Goal: Task Accomplishment & Management: Complete application form

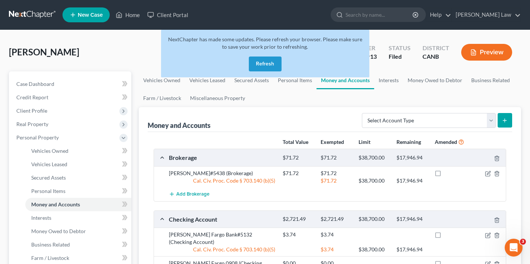
click at [265, 59] on button "Refresh" at bounding box center [265, 63] width 33 height 15
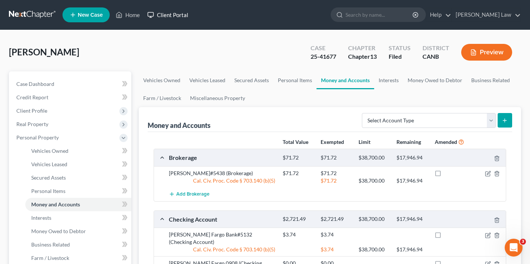
click at [174, 15] on link "Client Portal" at bounding box center [167, 14] width 48 height 13
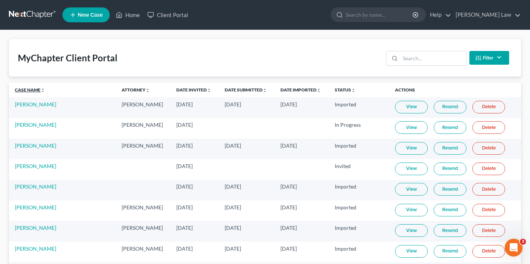
click at [30, 88] on link "Case Name unfold_more expand_more expand_less" at bounding box center [30, 90] width 30 height 6
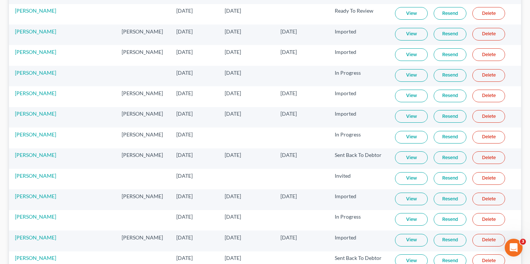
scroll to position [133, 0]
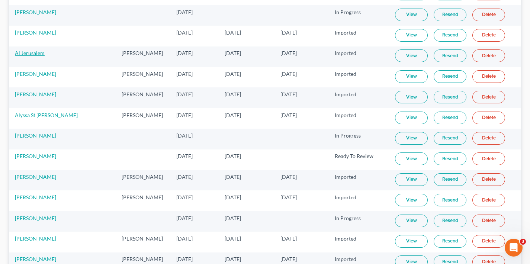
click at [30, 52] on link "Al Jerusalem" at bounding box center [30, 53] width 30 height 6
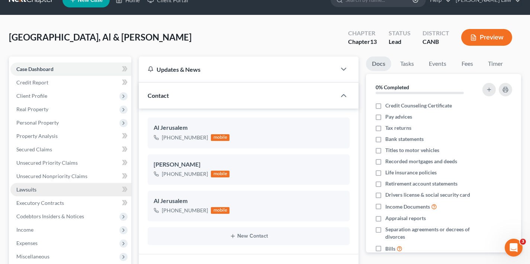
scroll to position [25, 0]
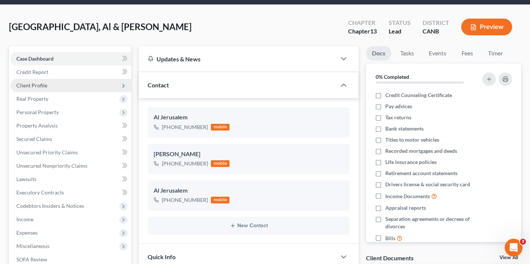
click at [82, 87] on span "Client Profile" at bounding box center [70, 85] width 121 height 13
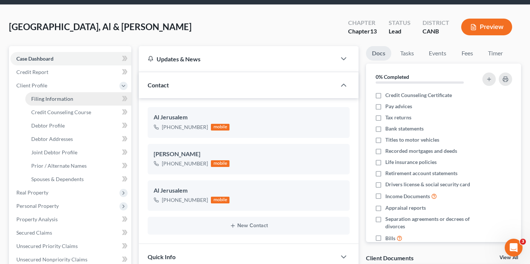
click at [81, 99] on link "Filing Information" at bounding box center [78, 98] width 106 height 13
select select "0"
select select "3"
select select "1"
select select "3"
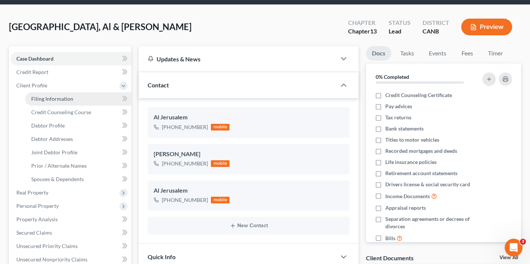
select select "4"
select select "0"
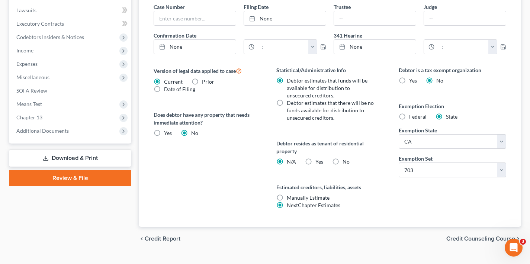
scroll to position [303, 0]
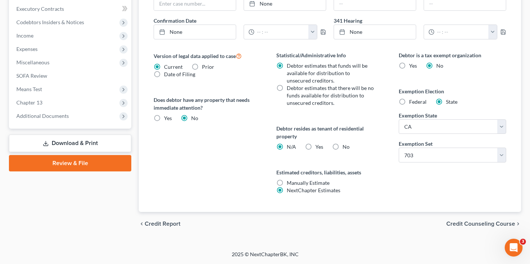
click at [476, 224] on span "Credit Counseling Course" at bounding box center [480, 224] width 69 height 6
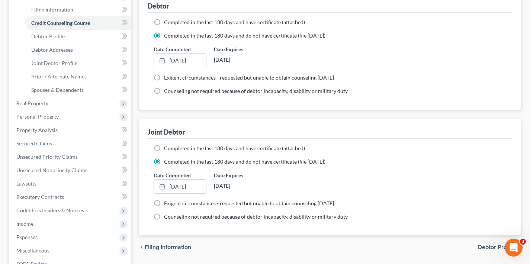
scroll to position [167, 0]
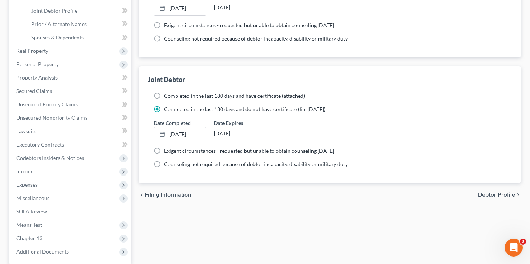
click at [494, 195] on span "Debtor Profile" at bounding box center [496, 195] width 37 height 6
select select "1"
select select "2"
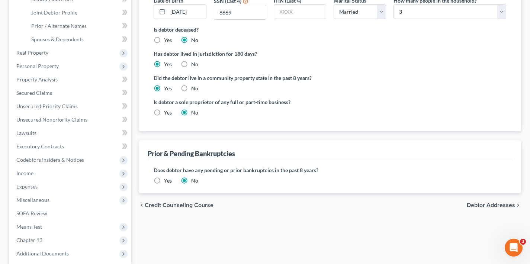
scroll to position [223, 0]
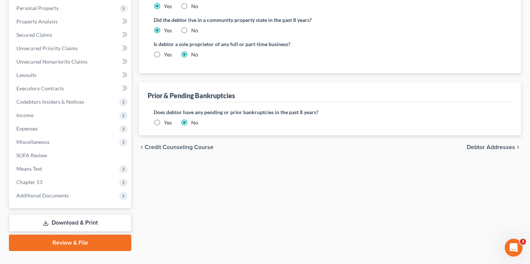
click at [164, 54] on label "Yes" at bounding box center [168, 54] width 8 height 7
click at [167, 54] on input "Yes" at bounding box center [169, 53] width 5 height 5
radio input "true"
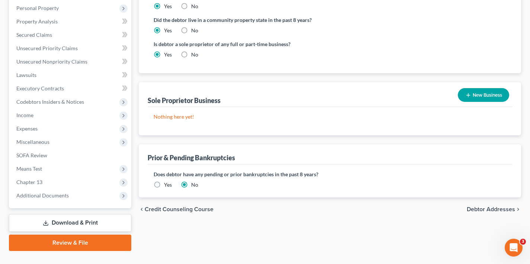
click at [491, 94] on button "New Business" at bounding box center [483, 95] width 51 height 14
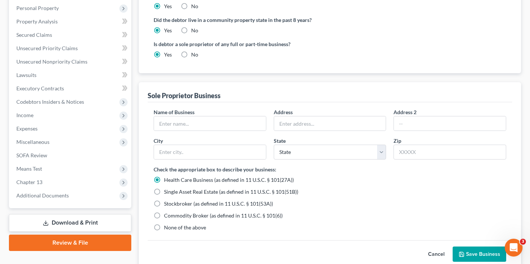
click at [191, 54] on label "No" at bounding box center [194, 54] width 7 height 7
click at [194, 54] on input "No" at bounding box center [196, 53] width 5 height 5
radio input "true"
radio input "false"
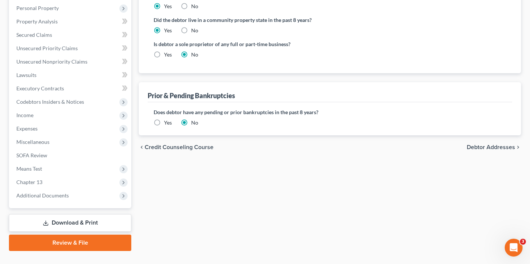
click at [481, 149] on span "Debtor Addresses" at bounding box center [490, 147] width 48 height 6
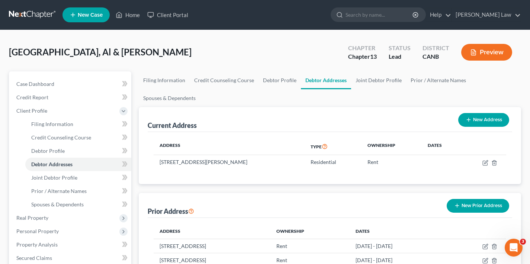
scroll to position [115, 0]
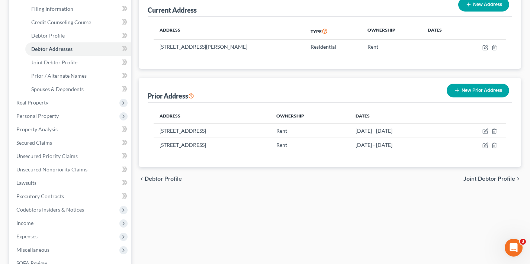
click at [472, 178] on span "Joint Debtor Profile" at bounding box center [489, 179] width 52 height 6
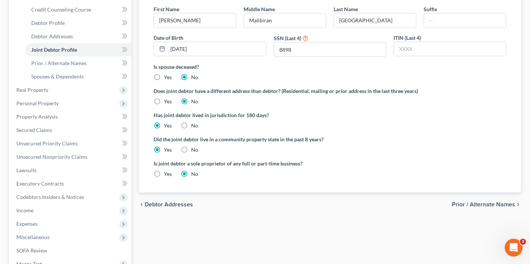
scroll to position [151, 0]
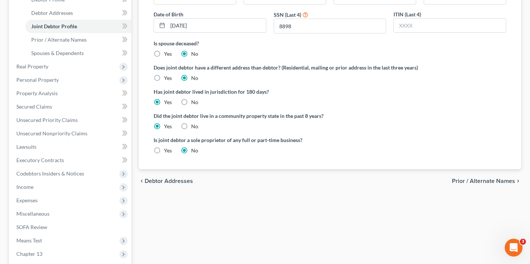
click at [473, 182] on span "Prior / Alternate Names" at bounding box center [483, 181] width 63 height 6
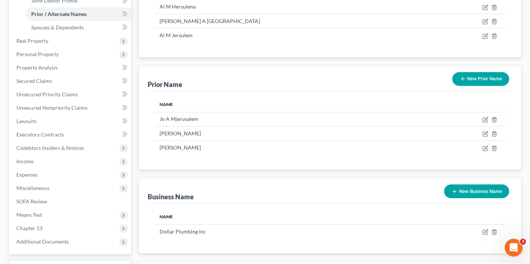
scroll to position [224, 0]
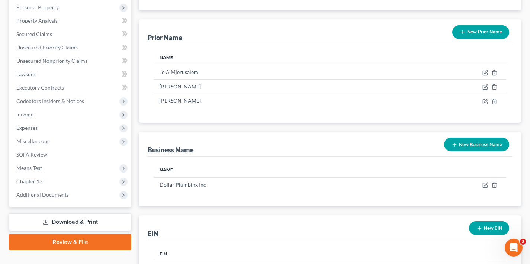
click at [476, 145] on button "New Business Name" at bounding box center [476, 145] width 65 height 14
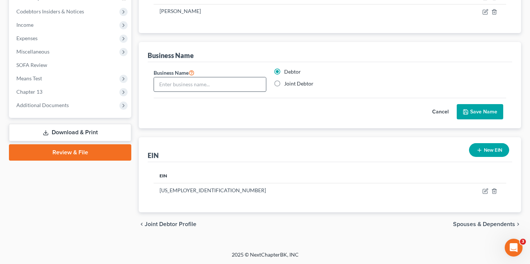
scroll to position [314, 0]
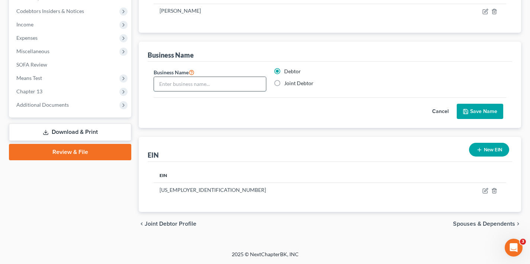
click at [178, 85] on input "text" at bounding box center [210, 84] width 112 height 14
type input "Dollar Plumbing LLC"
click at [487, 113] on button "Save Name" at bounding box center [479, 112] width 46 height 16
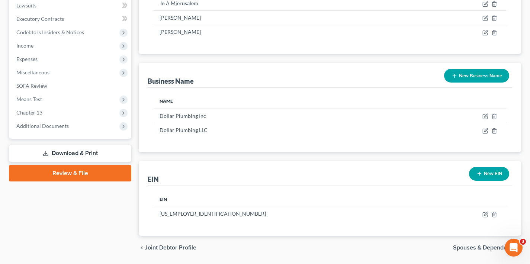
scroll to position [316, 0]
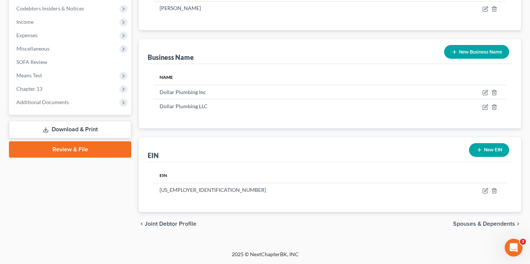
click at [484, 224] on span "Spouses & Dependents" at bounding box center [484, 224] width 62 height 6
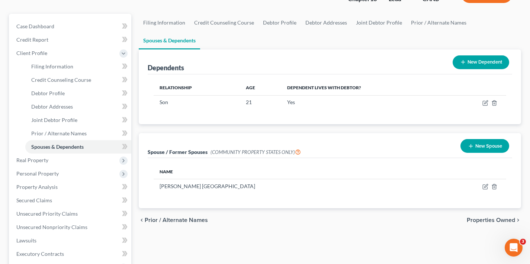
scroll to position [110, 0]
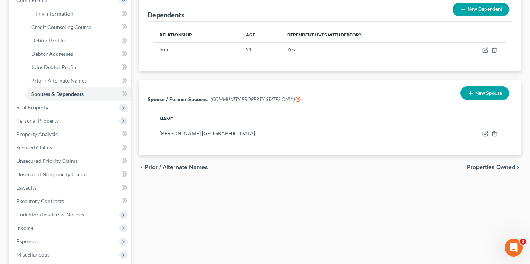
click at [493, 166] on span "Properties Owned" at bounding box center [490, 167] width 48 height 6
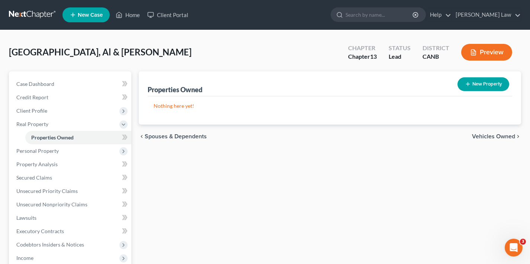
click at [488, 137] on span "Vehicles Owned" at bounding box center [493, 136] width 43 height 6
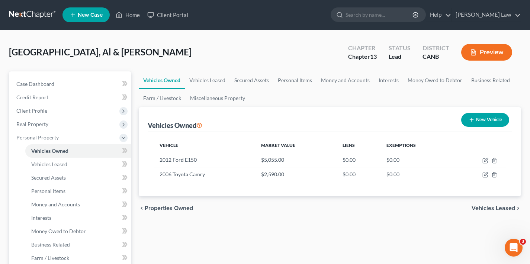
click at [491, 210] on span "Vehicles Leased" at bounding box center [492, 208] width 43 height 6
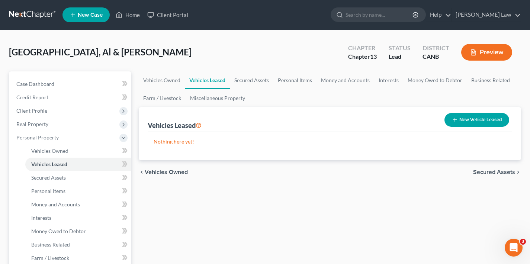
click at [492, 173] on span "Secured Assets" at bounding box center [494, 172] width 42 height 6
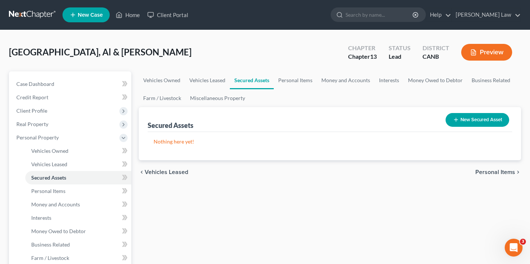
click at [492, 172] on span "Personal Items" at bounding box center [495, 172] width 40 height 6
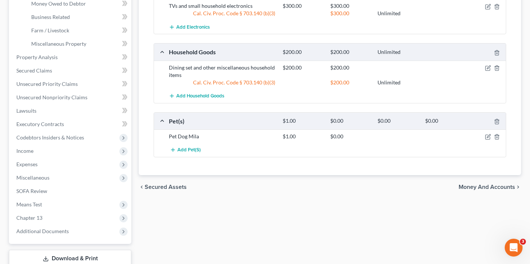
click at [482, 184] on span "Money and Accounts" at bounding box center [486, 187] width 56 height 6
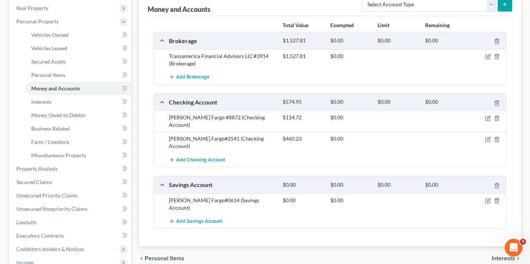
scroll to position [132, 0]
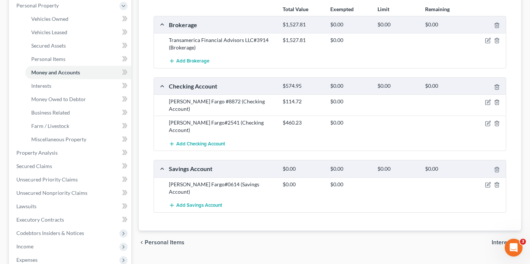
click at [504, 239] on span "Interests" at bounding box center [502, 242] width 23 height 6
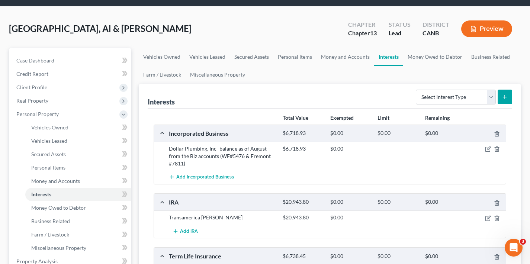
scroll to position [51, 0]
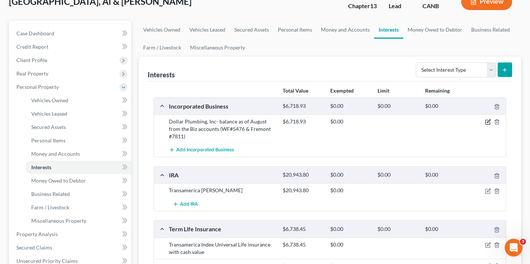
click at [488, 122] on icon "button" at bounding box center [488, 121] width 3 height 3
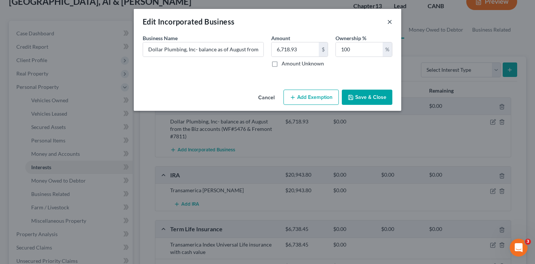
click at [390, 23] on button "×" at bounding box center [389, 21] width 5 height 9
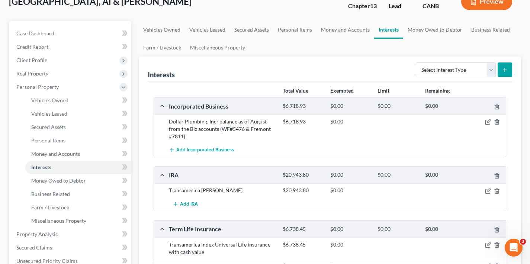
scroll to position [155, 0]
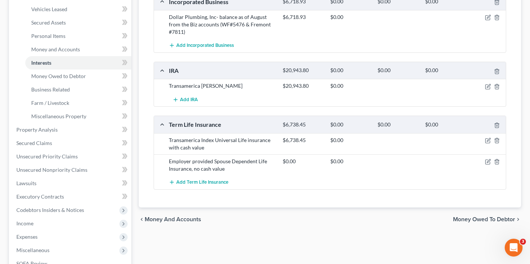
click at [475, 218] on span "Money Owed to Debtor" at bounding box center [484, 219] width 62 height 6
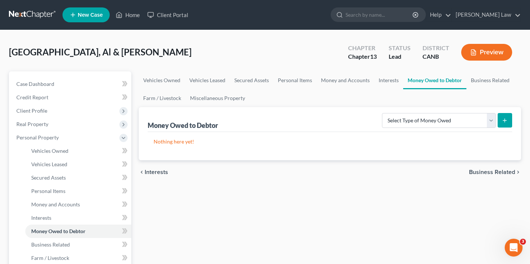
click at [484, 173] on span "Business Related" at bounding box center [492, 172] width 46 height 6
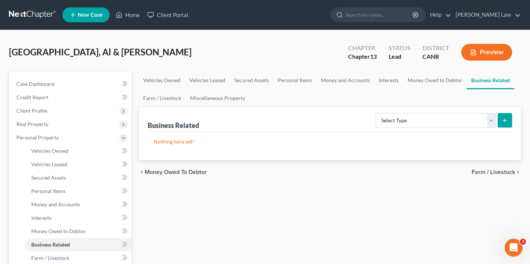
click at [484, 172] on span "Farm / Livestock" at bounding box center [492, 172] width 43 height 6
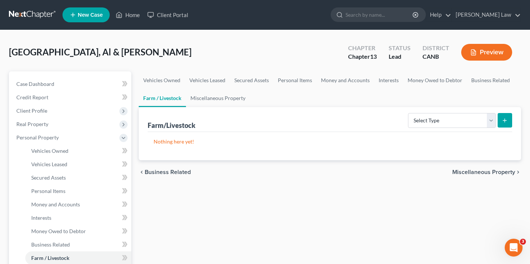
click at [484, 172] on span "Miscellaneous Property" at bounding box center [483, 172] width 63 height 6
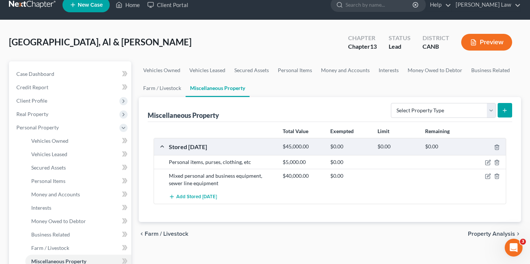
scroll to position [43, 0]
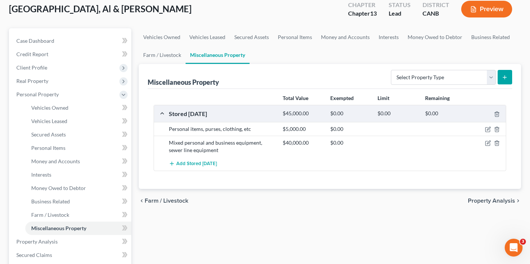
click at [485, 201] on span "Property Analysis" at bounding box center [491, 201] width 47 height 6
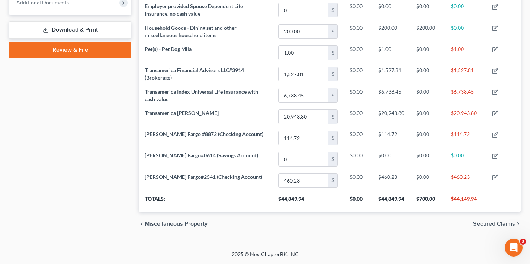
click at [485, 224] on span "Secured Claims" at bounding box center [494, 224] width 42 height 6
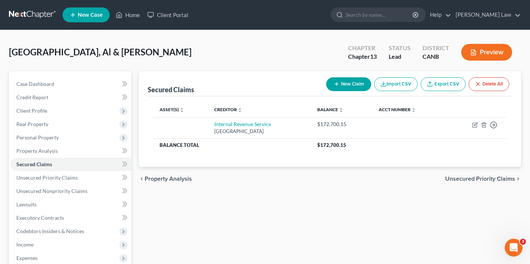
click at [485, 178] on span "Unsecured Priority Claims" at bounding box center [480, 179] width 70 height 6
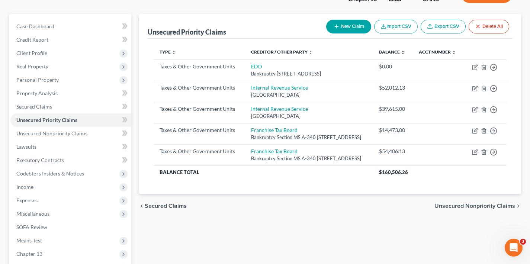
scroll to position [125, 0]
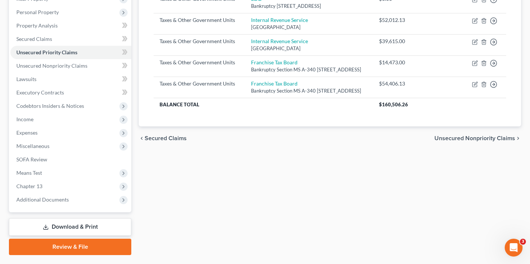
click at [481, 141] on span "Unsecured Nonpriority Claims" at bounding box center [474, 138] width 81 height 6
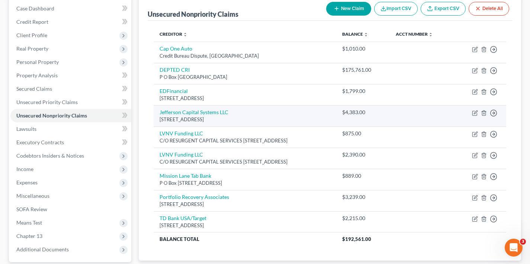
scroll to position [129, 0]
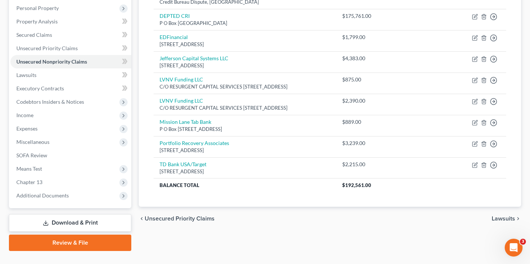
click at [502, 216] on span "Lawsuits" at bounding box center [502, 219] width 23 height 6
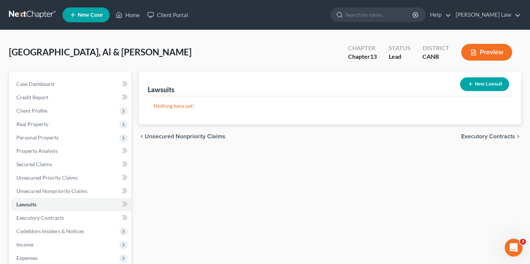
click at [483, 138] on span "Executory Contracts" at bounding box center [488, 136] width 54 height 6
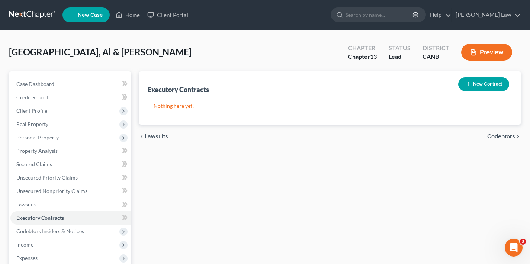
click at [502, 134] on span "Codebtors" at bounding box center [501, 136] width 28 height 6
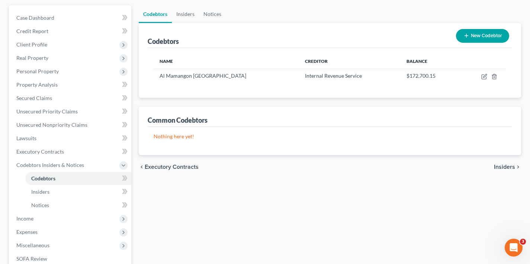
scroll to position [94, 0]
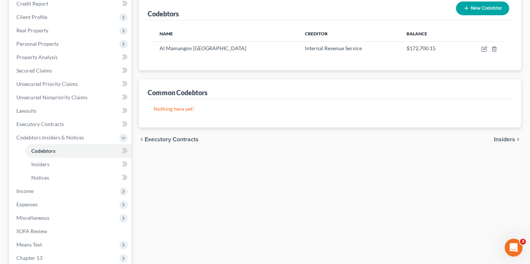
click at [510, 139] on span "Insiders" at bounding box center [504, 139] width 21 height 6
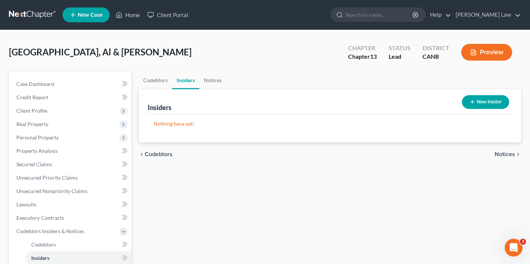
click at [505, 154] on span "Notices" at bounding box center [504, 154] width 20 height 6
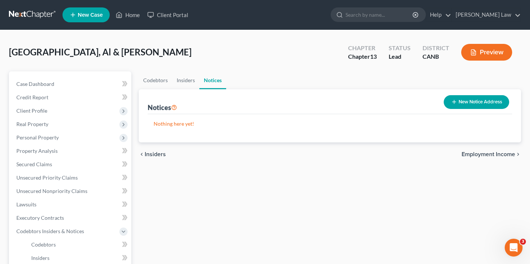
click at [504, 153] on span "Employment Income" at bounding box center [488, 154] width 54 height 6
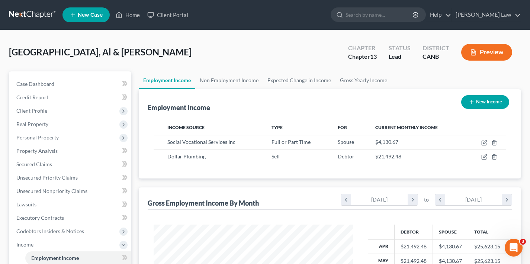
scroll to position [198, 0]
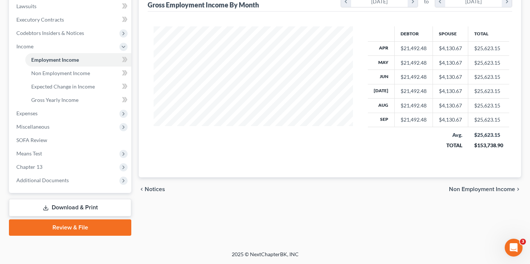
click at [483, 190] on span "Non Employment Income" at bounding box center [482, 189] width 66 height 6
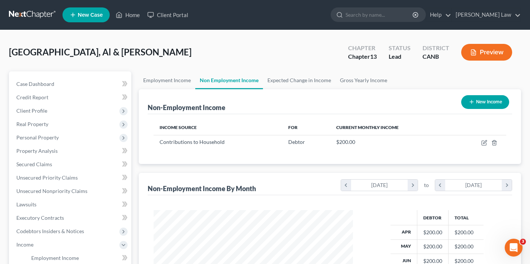
scroll to position [371532, 371451]
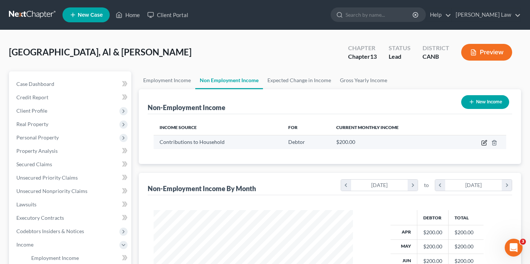
click at [483, 143] on icon "button" at bounding box center [484, 141] width 3 height 3
select select "8"
select select "0"
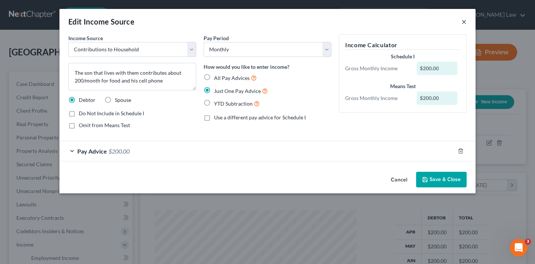
click at [463, 23] on button "×" at bounding box center [464, 21] width 5 height 9
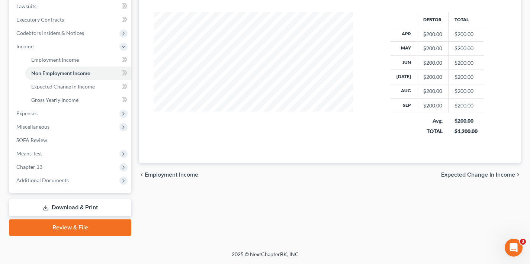
click at [476, 175] on span "Expected Change in Income" at bounding box center [478, 175] width 74 height 6
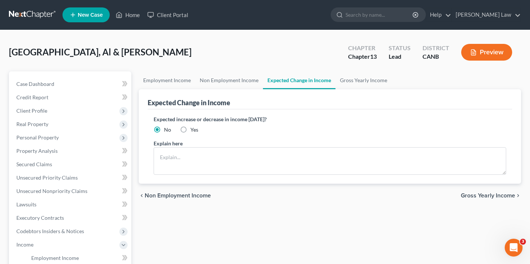
click at [486, 196] on span "Gross Yearly Income" at bounding box center [487, 196] width 54 height 6
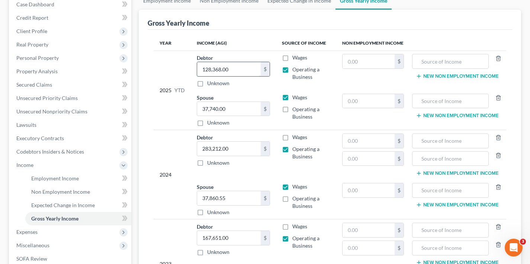
click at [232, 68] on input "128,368.00" at bounding box center [229, 69] width 64 height 14
type input "167,782.57"
click at [275, 88] on td "Debtor 167,782.57 $ Unknown Balance Undetermined 167,782.57 $ Unknown" at bounding box center [233, 71] width 85 height 40
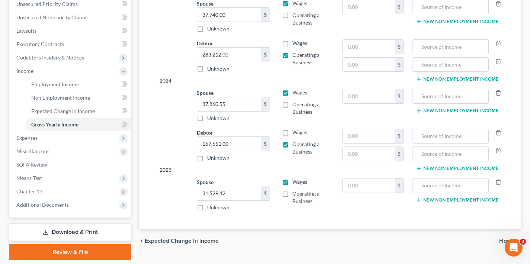
scroll to position [198, 0]
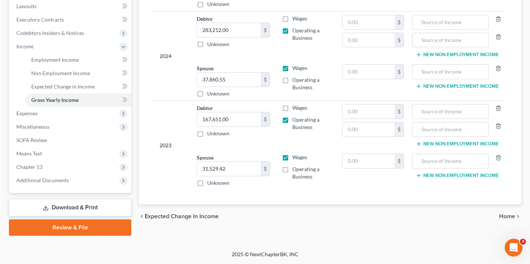
click at [506, 216] on span "Home" at bounding box center [507, 216] width 16 height 6
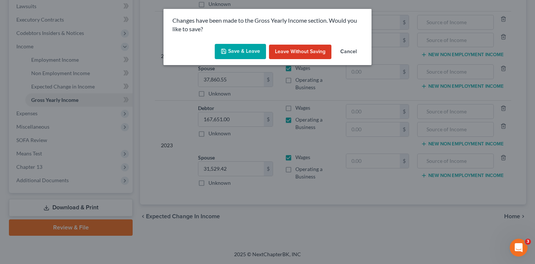
click at [241, 51] on button "Save & Leave" at bounding box center [240, 52] width 51 height 16
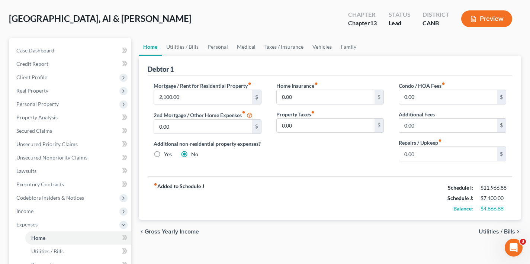
scroll to position [52, 0]
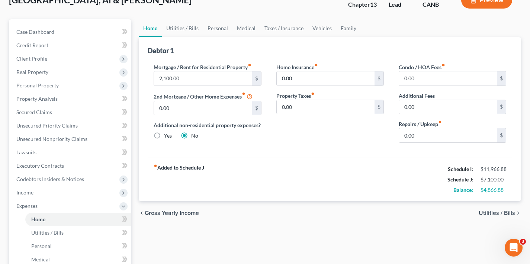
click at [494, 213] on span "Utilities / Bills" at bounding box center [496, 213] width 36 height 6
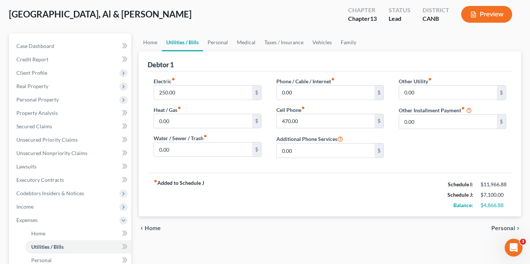
scroll to position [76, 0]
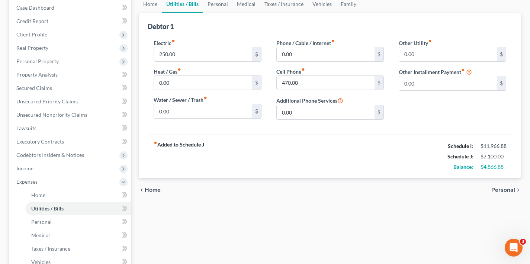
click at [499, 190] on span "Personal" at bounding box center [503, 190] width 24 height 6
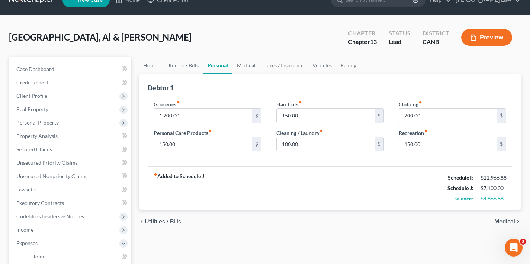
scroll to position [38, 0]
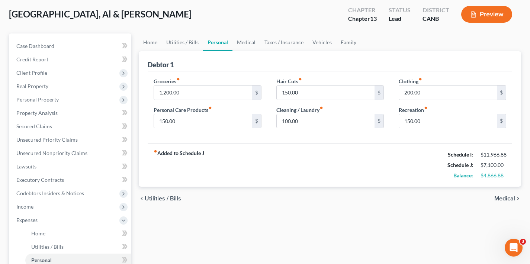
click at [503, 198] on span "Medical" at bounding box center [504, 198] width 21 height 6
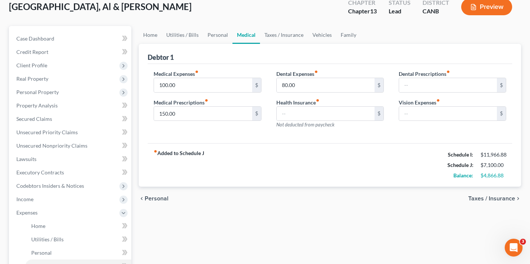
scroll to position [94, 0]
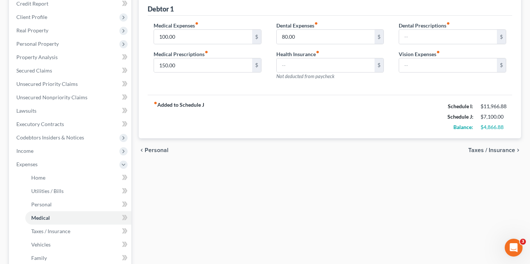
click at [502, 149] on span "Taxes / Insurance" at bounding box center [491, 150] width 47 height 6
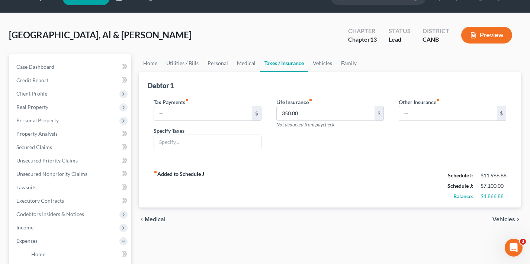
scroll to position [48, 0]
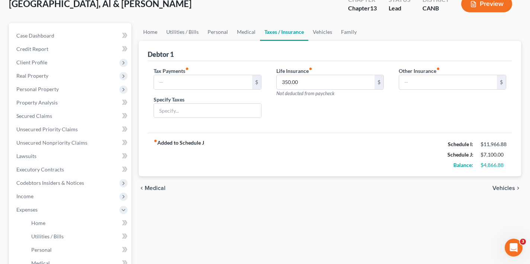
click at [504, 188] on span "Vehicles" at bounding box center [503, 188] width 23 height 6
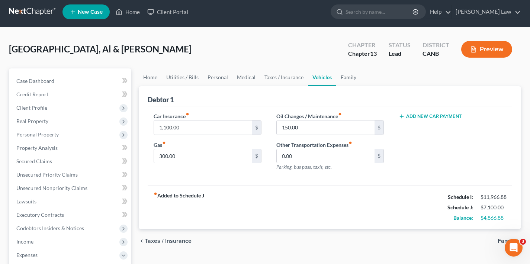
scroll to position [44, 0]
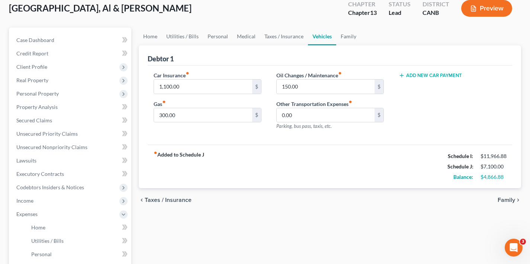
click at [501, 201] on span "Family" at bounding box center [505, 200] width 17 height 6
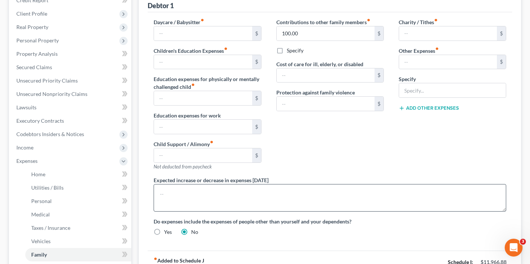
scroll to position [198, 0]
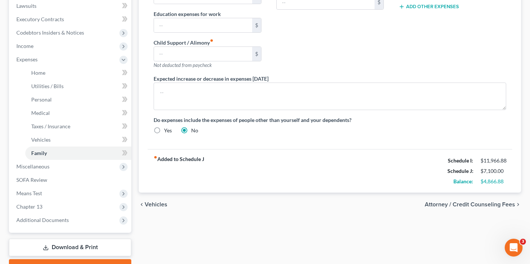
click at [472, 206] on span "Attorney / Credit Counseling Fees" at bounding box center [469, 204] width 90 height 6
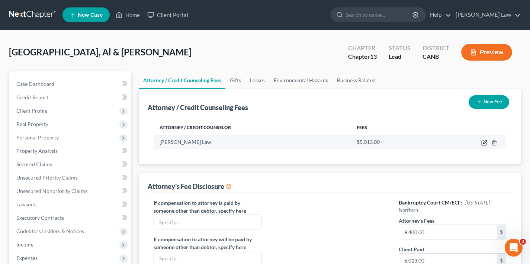
click at [484, 143] on icon "button" at bounding box center [484, 143] width 6 height 6
select select "4"
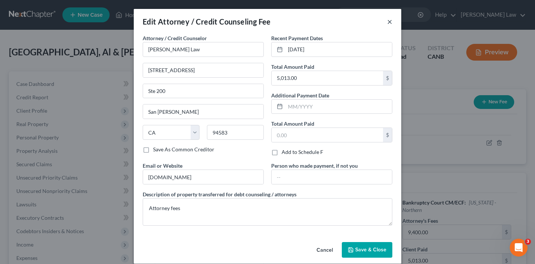
click at [388, 21] on button "×" at bounding box center [389, 21] width 5 height 9
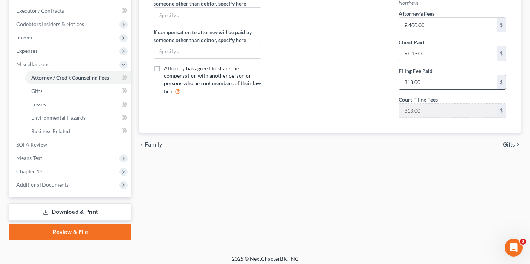
scroll to position [211, 0]
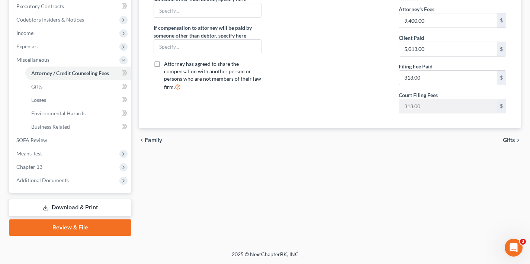
click at [156, 141] on span "Family" at bounding box center [153, 140] width 17 height 6
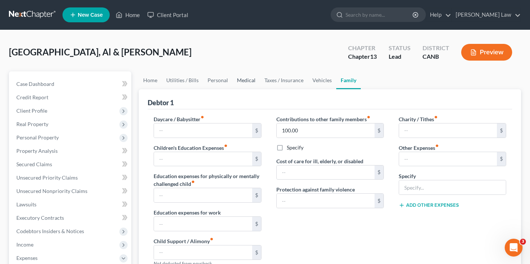
click at [245, 80] on link "Medical" at bounding box center [246, 80] width 28 height 18
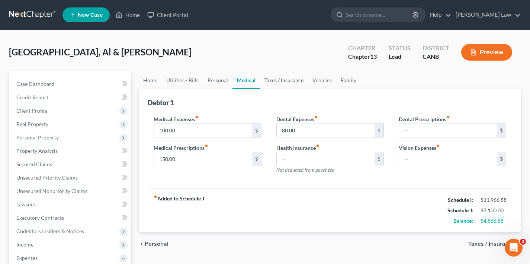
click at [282, 79] on link "Taxes / Insurance" at bounding box center [284, 80] width 48 height 18
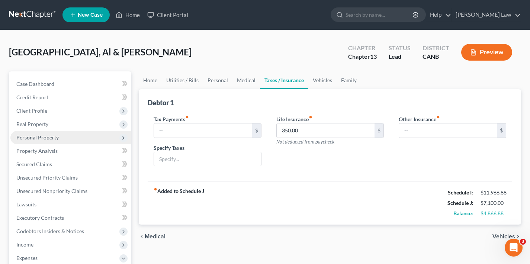
click at [34, 142] on span "Personal Property" at bounding box center [70, 137] width 121 height 13
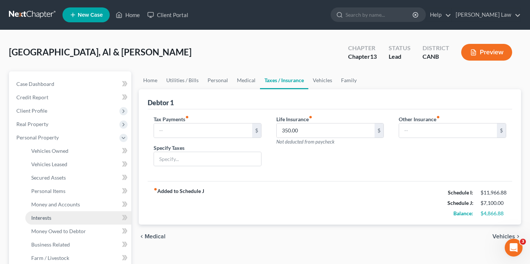
click at [48, 217] on span "Interests" at bounding box center [41, 217] width 20 height 6
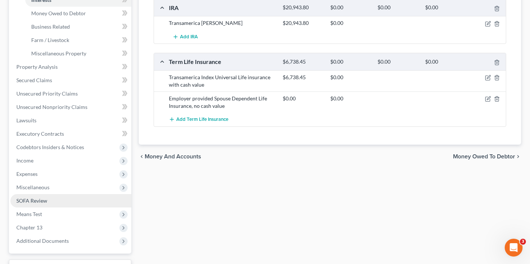
scroll to position [228, 0]
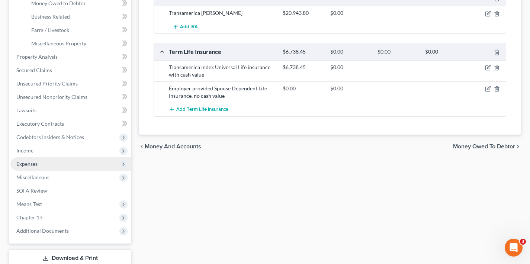
click at [39, 168] on span "Expenses" at bounding box center [70, 163] width 121 height 13
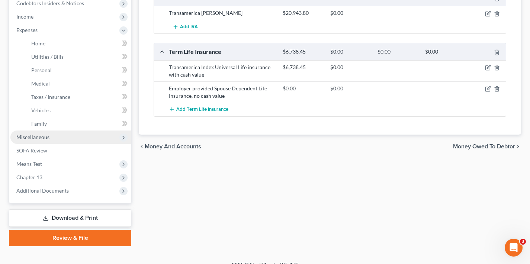
click at [46, 136] on span "Miscellaneous" at bounding box center [32, 137] width 33 height 6
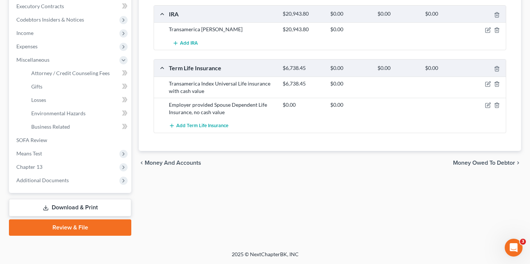
scroll to position [211, 0]
click at [483, 164] on span "Money Owed to Debtor" at bounding box center [484, 163] width 62 height 6
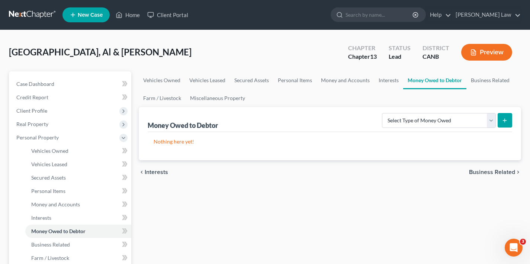
click at [498, 172] on span "Business Related" at bounding box center [492, 172] width 46 height 6
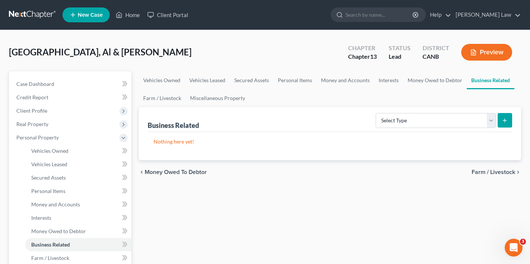
click at [498, 172] on span "Farm / Livestock" at bounding box center [492, 172] width 43 height 6
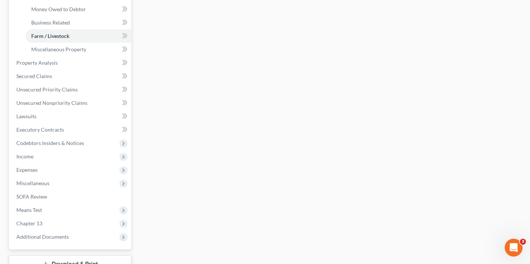
scroll to position [236, 0]
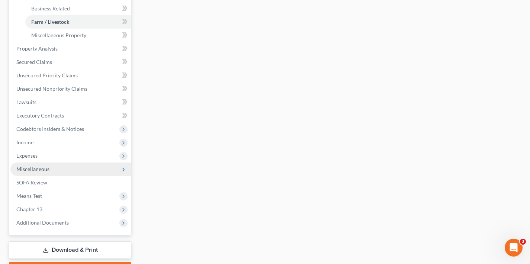
click at [42, 171] on span "Miscellaneous" at bounding box center [32, 169] width 33 height 6
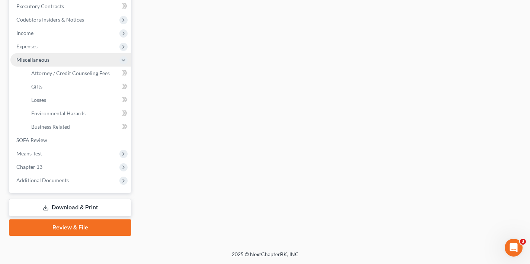
scroll to position [211, 0]
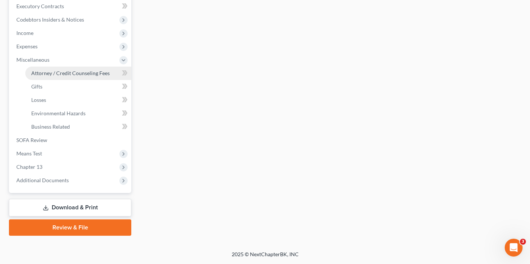
click at [59, 71] on span "Attorney / Credit Counseling Fees" at bounding box center [70, 73] width 78 height 6
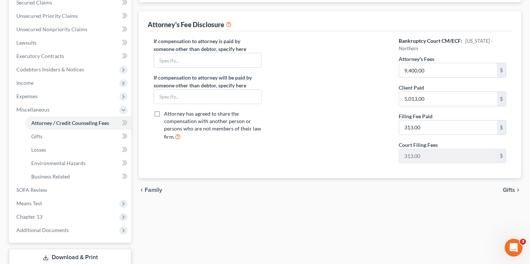
scroll to position [211, 0]
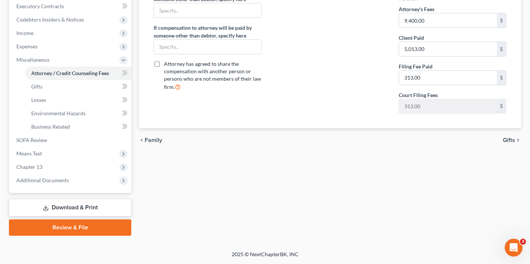
click at [508, 139] on span "Gifts" at bounding box center [508, 140] width 12 height 6
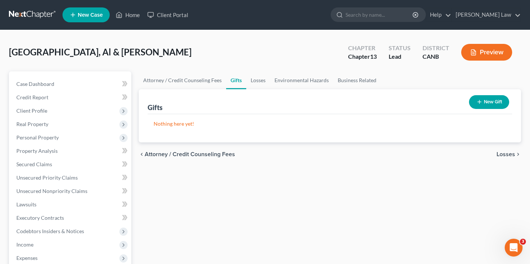
click at [501, 153] on span "Losses" at bounding box center [505, 154] width 19 height 6
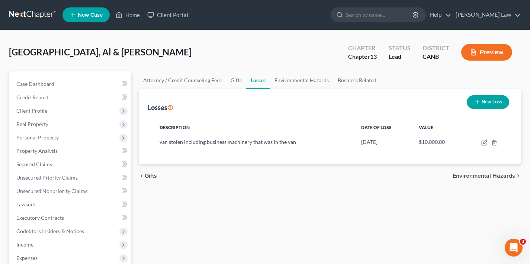
click at [477, 174] on span "Environmental Hazards" at bounding box center [483, 176] width 62 height 6
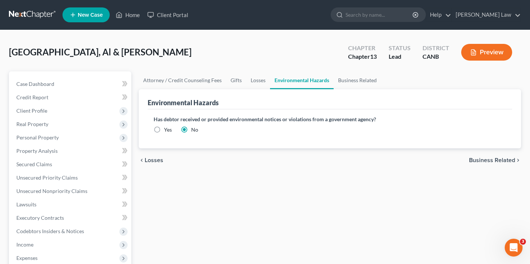
click at [490, 160] on span "Business Related" at bounding box center [492, 160] width 46 height 6
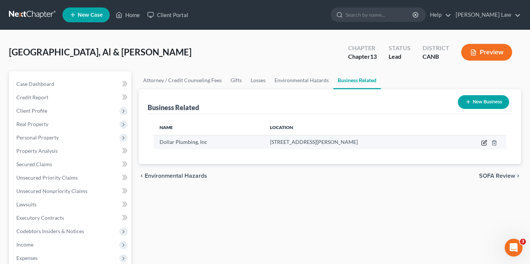
click at [484, 143] on icon "button" at bounding box center [484, 141] width 3 height 3
select select "sole_proprietor"
select select "4"
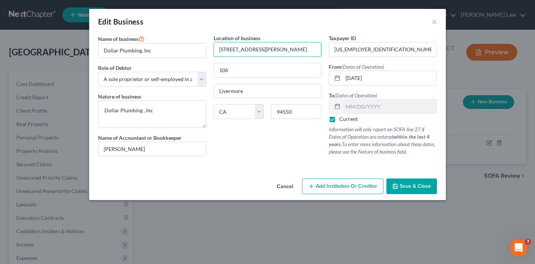
drag, startPoint x: 267, startPoint y: 52, endPoint x: 211, endPoint y: 47, distance: 56.3
drag, startPoint x: 513, startPoint y: 135, endPoint x: 253, endPoint y: 52, distance: 273.2
click at [253, 52] on input "[STREET_ADDRESS][PERSON_NAME]" at bounding box center [267, 49] width 107 height 14
type input "6546 [PERSON_NAME]"
type input "94551"
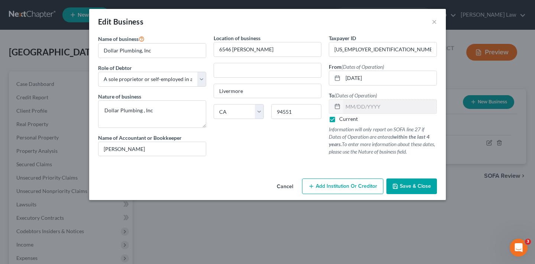
click at [255, 142] on div "Location of business 6546 [PERSON_NAME] Common [GEOGRAPHIC_DATA] [US_STATE] AK …" at bounding box center [268, 98] width 116 height 128
type input "Livermore"
click at [427, 185] on span "Save & Close" at bounding box center [415, 186] width 31 height 6
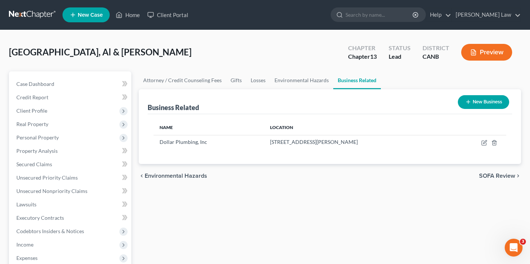
click at [484, 102] on button "New Business" at bounding box center [483, 102] width 51 height 14
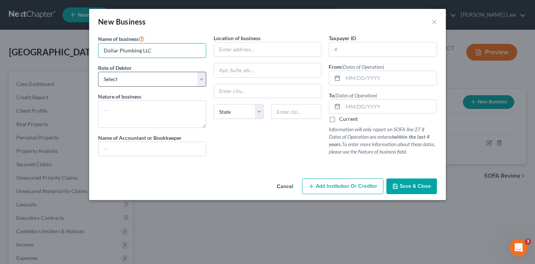
type input "Dollar Plumbing LLC"
select select "member"
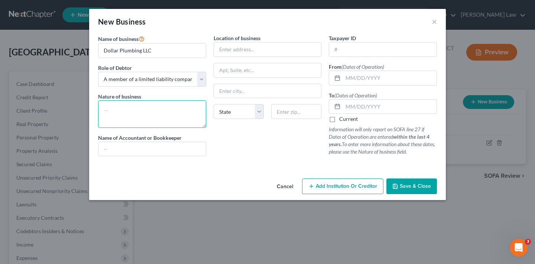
click at [151, 106] on textarea at bounding box center [152, 114] width 108 height 28
type textarea "Plumbing"
click at [339, 119] on label "Current" at bounding box center [348, 118] width 19 height 7
click at [342, 119] on input "Current" at bounding box center [344, 117] width 5 height 5
checkbox input "true"
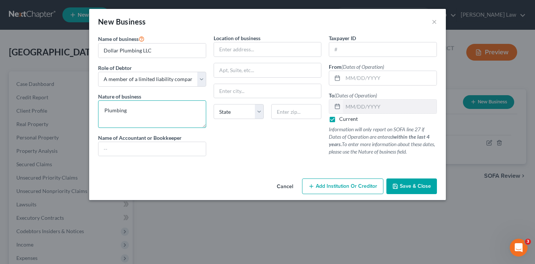
click at [153, 112] on textarea "Plumbing" at bounding box center [152, 114] width 108 height 28
type textarea "Plumbing FTB suspended"
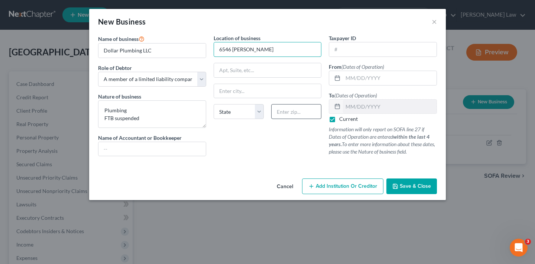
type input "6546 [PERSON_NAME]"
type input "94551"
click at [256, 135] on div "Location of business 6546 [PERSON_NAME][GEOGRAPHIC_DATA] [US_STATE] AK AR [GEOG…" at bounding box center [268, 98] width 116 height 128
type input "Livermore"
select select "4"
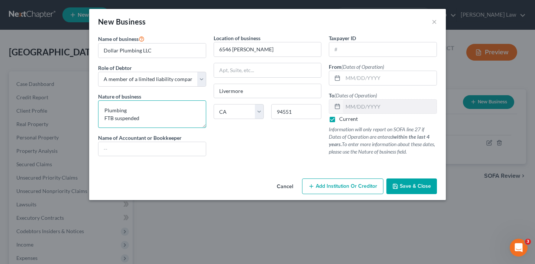
click at [162, 117] on textarea "Plumbing FTB suspended" at bounding box center [152, 114] width 108 height 28
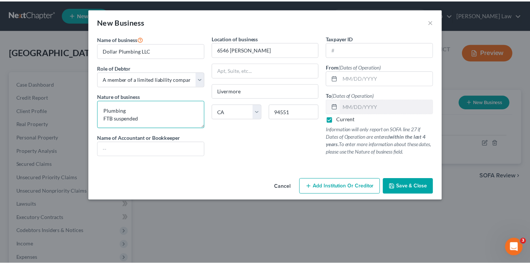
scroll to position [1, 0]
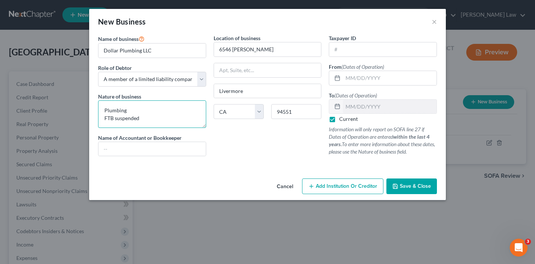
paste textarea "(201226210217)"
type textarea "Plumbing FTB suspended (201226210217) from CA Sec of State"
click at [362, 80] on input "text" at bounding box center [390, 78] width 94 height 14
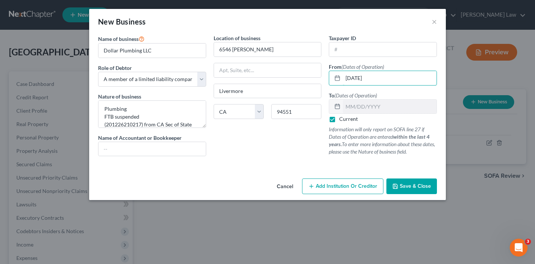
type input "[DATE]"
click at [339, 120] on label "Current" at bounding box center [348, 118] width 19 height 7
click at [342, 120] on input "Current" at bounding box center [344, 117] width 5 height 5
checkbox input "false"
click at [420, 187] on span "Save & Close" at bounding box center [415, 186] width 31 height 6
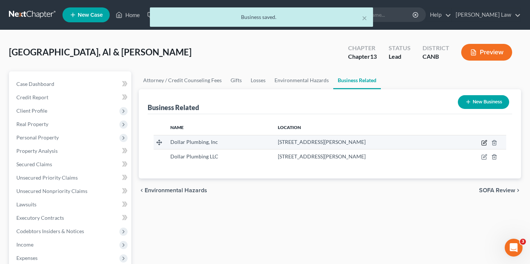
click at [485, 142] on icon "button" at bounding box center [484, 141] width 3 height 3
select select "sole_proprietor"
select select "4"
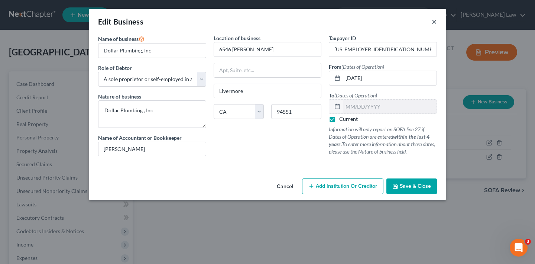
click at [434, 23] on button "×" at bounding box center [434, 21] width 5 height 9
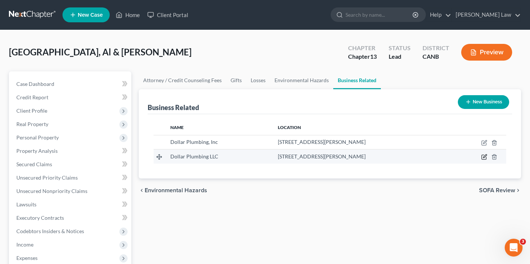
click at [484, 157] on icon "button" at bounding box center [484, 157] width 6 height 6
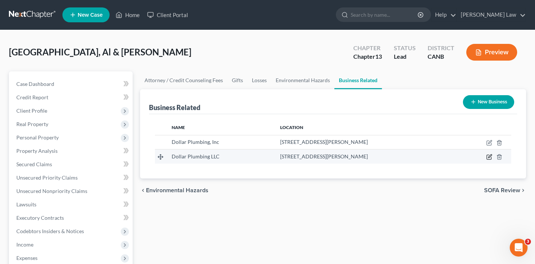
select select "member"
select select "4"
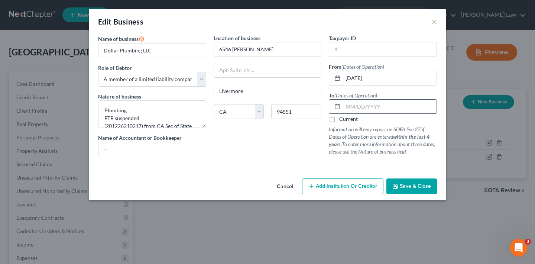
click at [374, 106] on input "text" at bounding box center [390, 107] width 94 height 14
click at [435, 22] on button "×" at bounding box center [434, 21] width 5 height 9
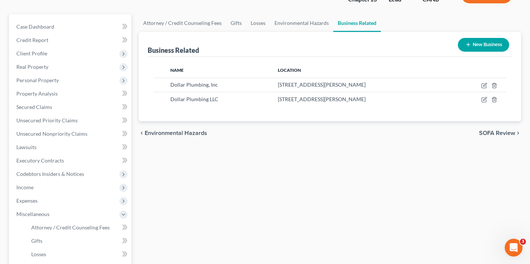
click at [496, 135] on span "SOFA Review" at bounding box center [497, 133] width 36 height 6
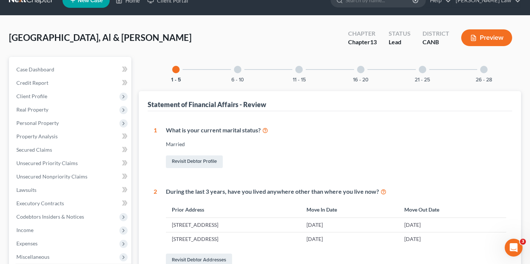
scroll to position [48, 0]
